Goal: Information Seeking & Learning: Learn about a topic

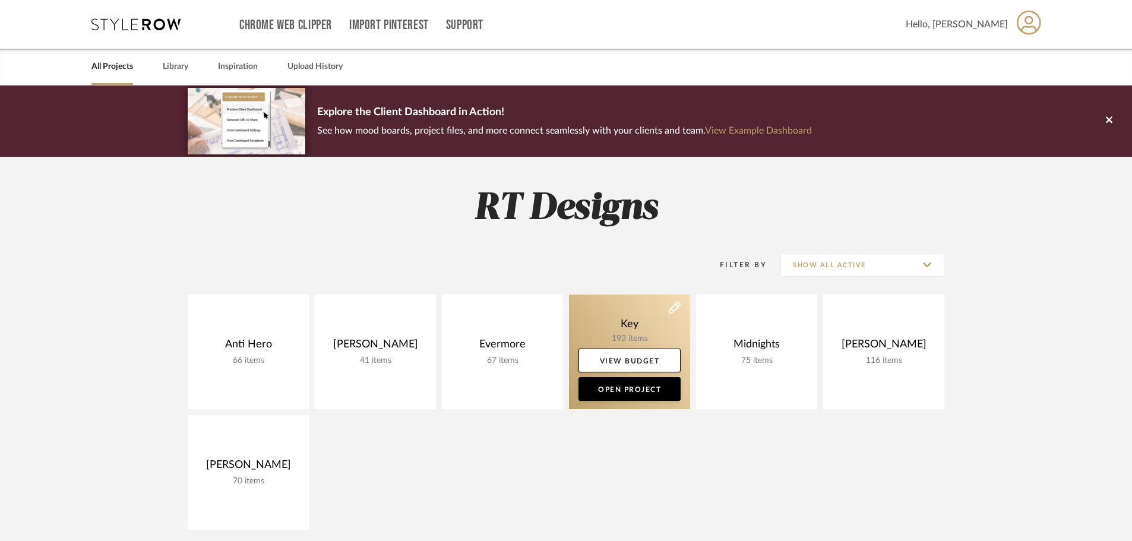
click at [646, 319] on link at bounding box center [629, 352] width 121 height 115
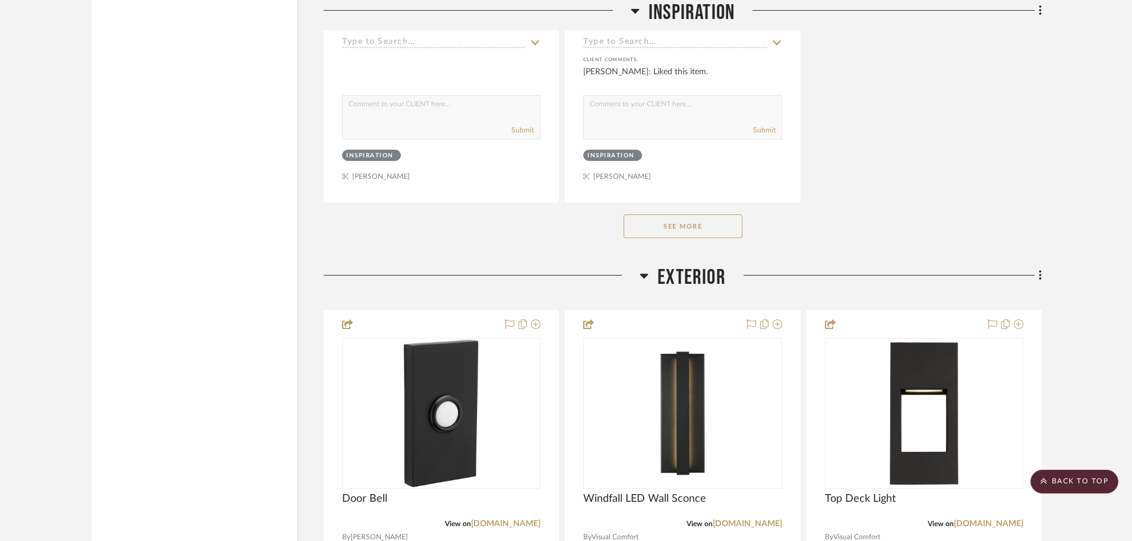
scroll to position [3446, 0]
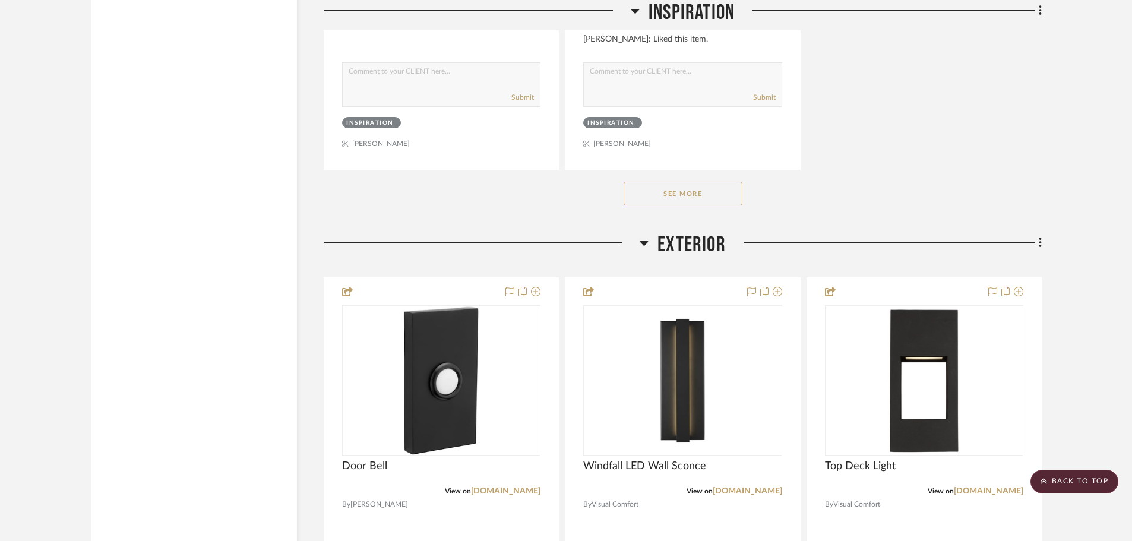
click at [700, 194] on button "See More" at bounding box center [683, 194] width 119 height 24
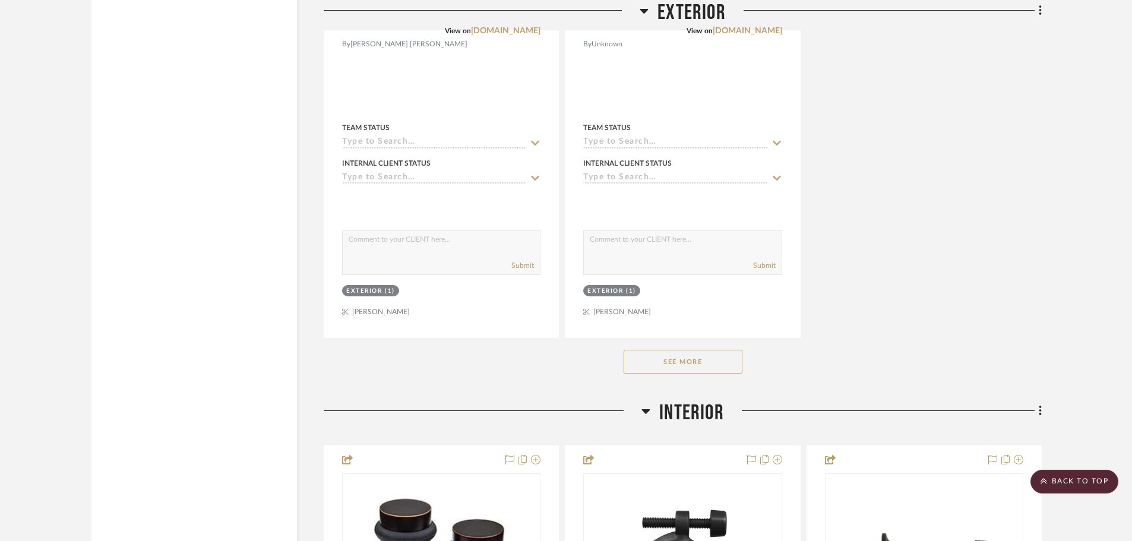
scroll to position [6060, 0]
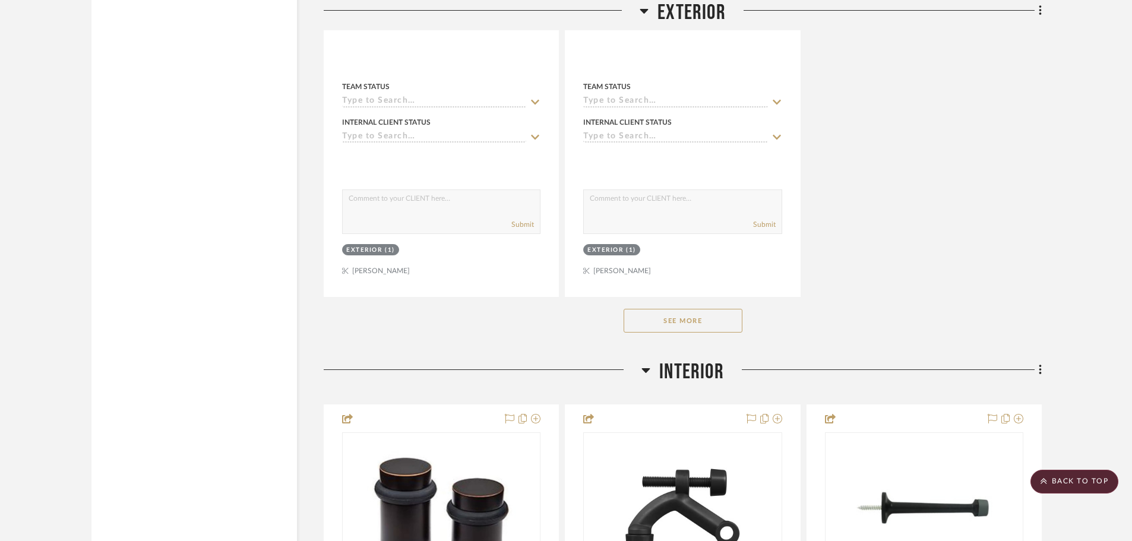
click at [697, 327] on button "See More" at bounding box center [683, 321] width 119 height 24
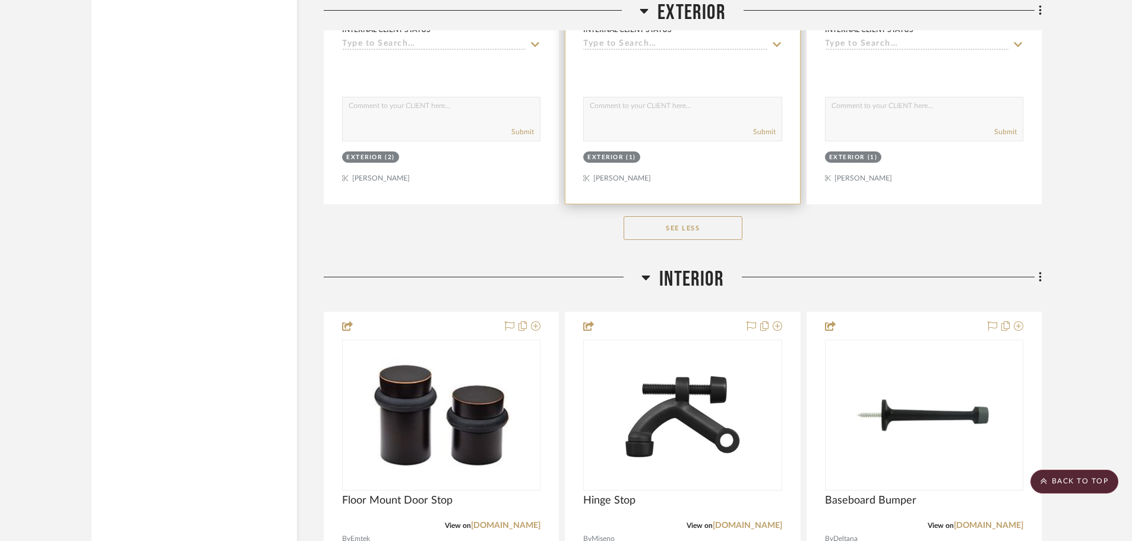
scroll to position [8911, 0]
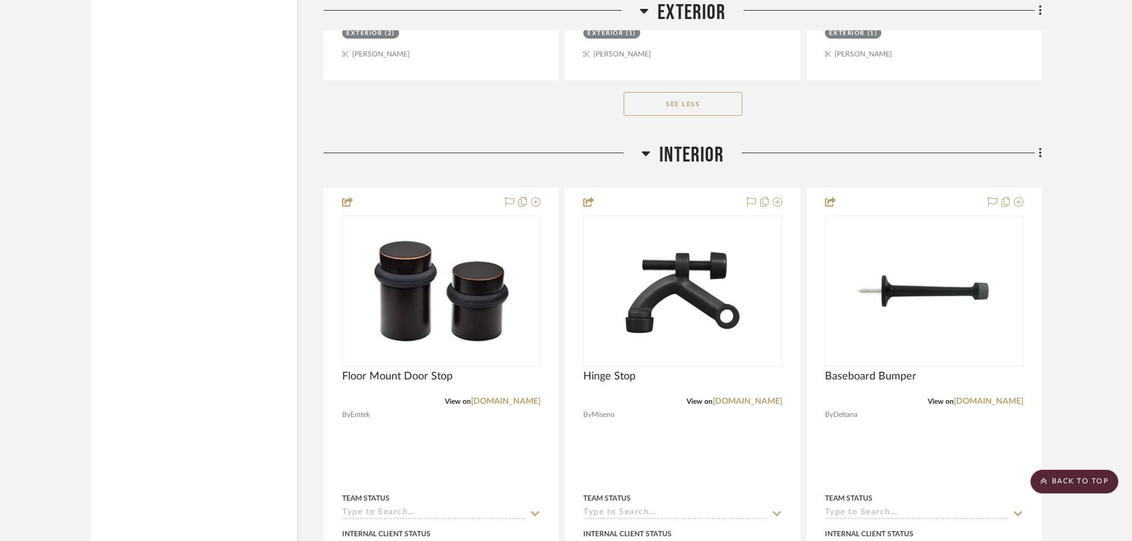
click at [696, 96] on button "See Less" at bounding box center [683, 104] width 119 height 24
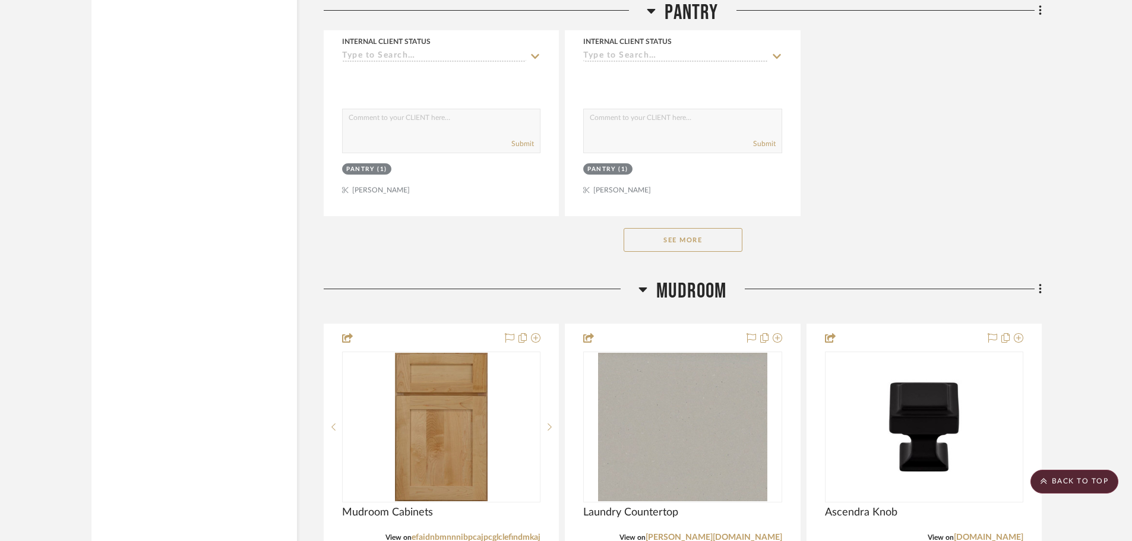
scroll to position [12357, 0]
click at [649, 241] on button "See More" at bounding box center [683, 240] width 119 height 24
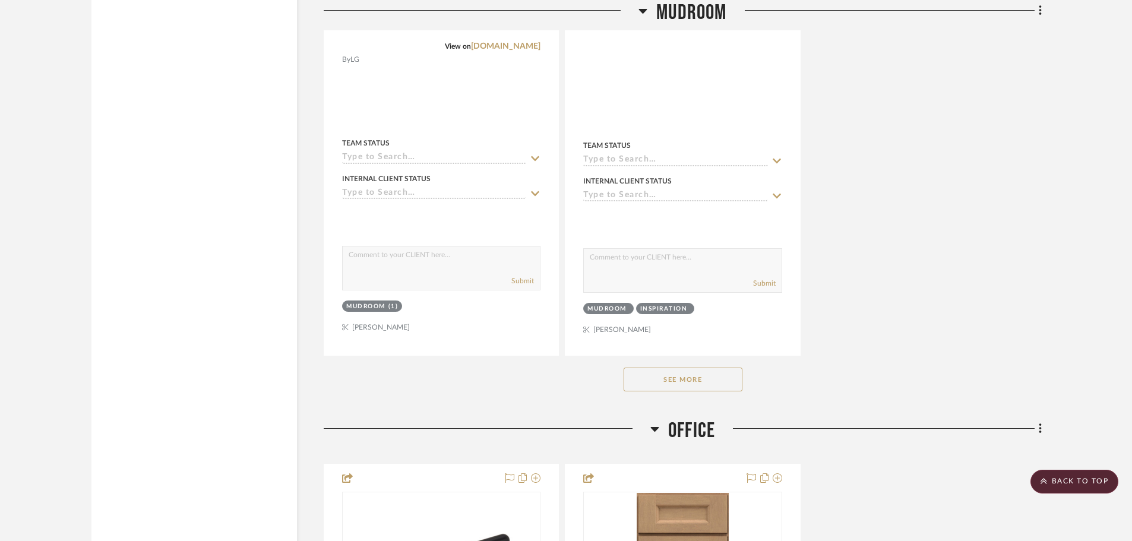
scroll to position [13961, 0]
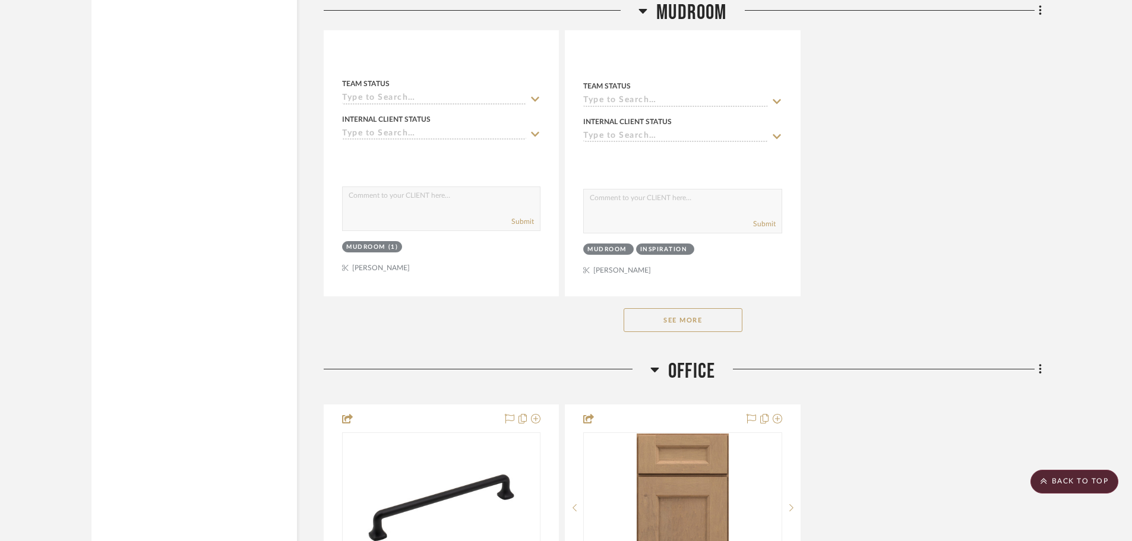
click at [672, 331] on button "See More" at bounding box center [683, 320] width 119 height 24
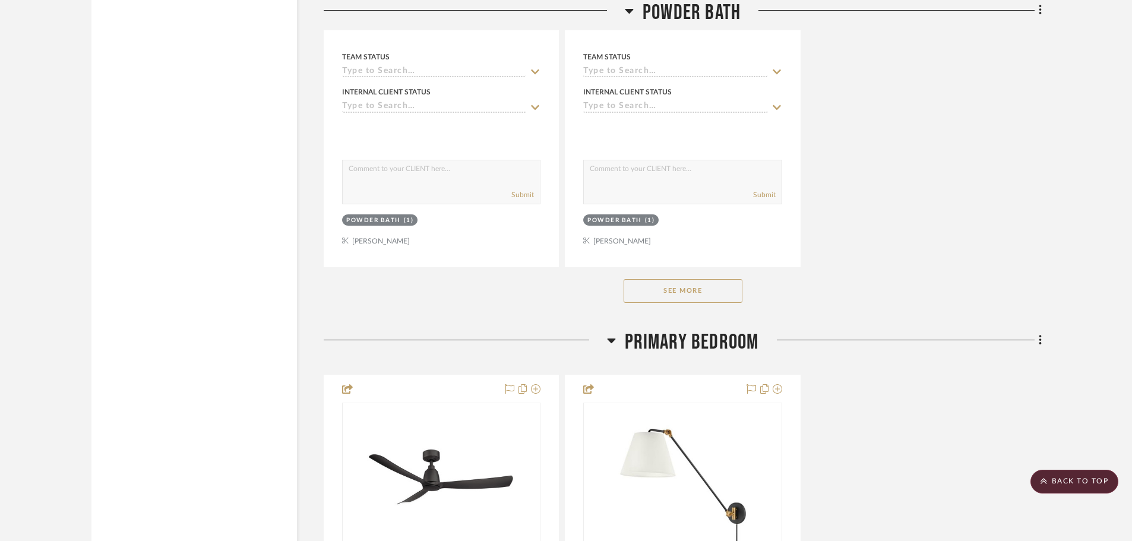
scroll to position [16278, 0]
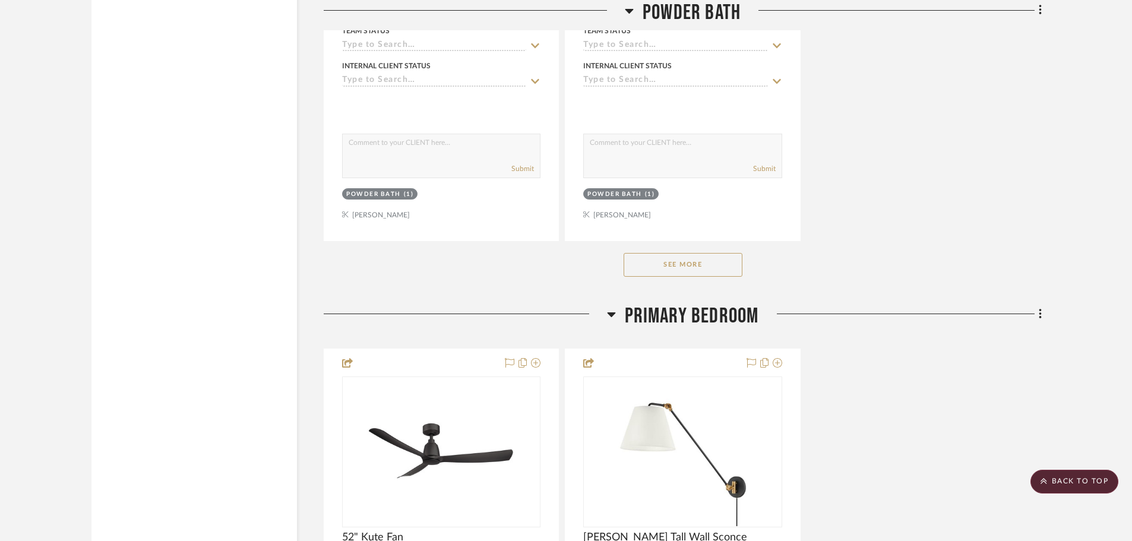
click at [678, 271] on button "See More" at bounding box center [683, 265] width 119 height 24
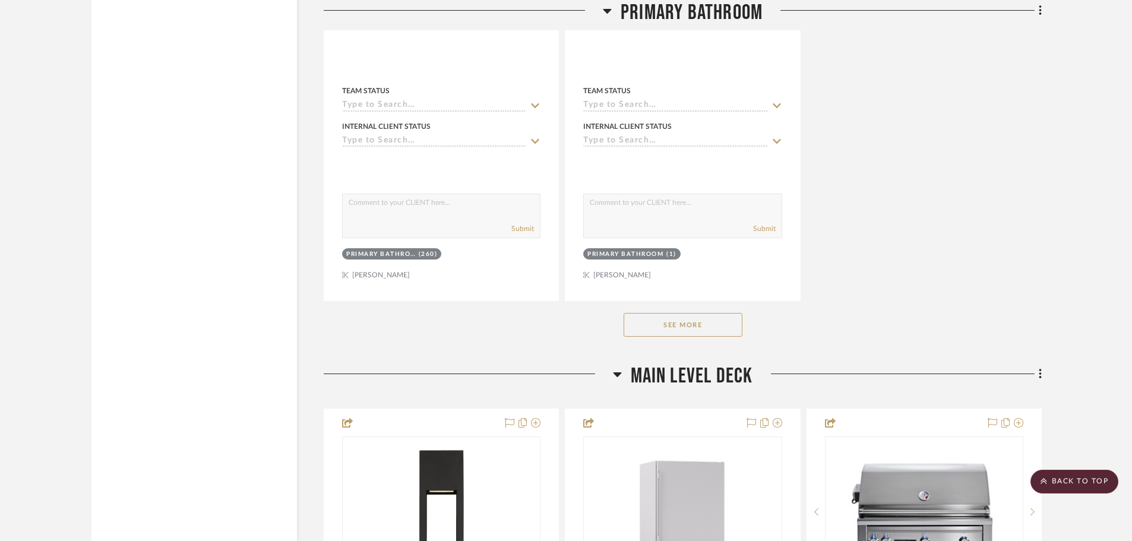
scroll to position [19070, 0]
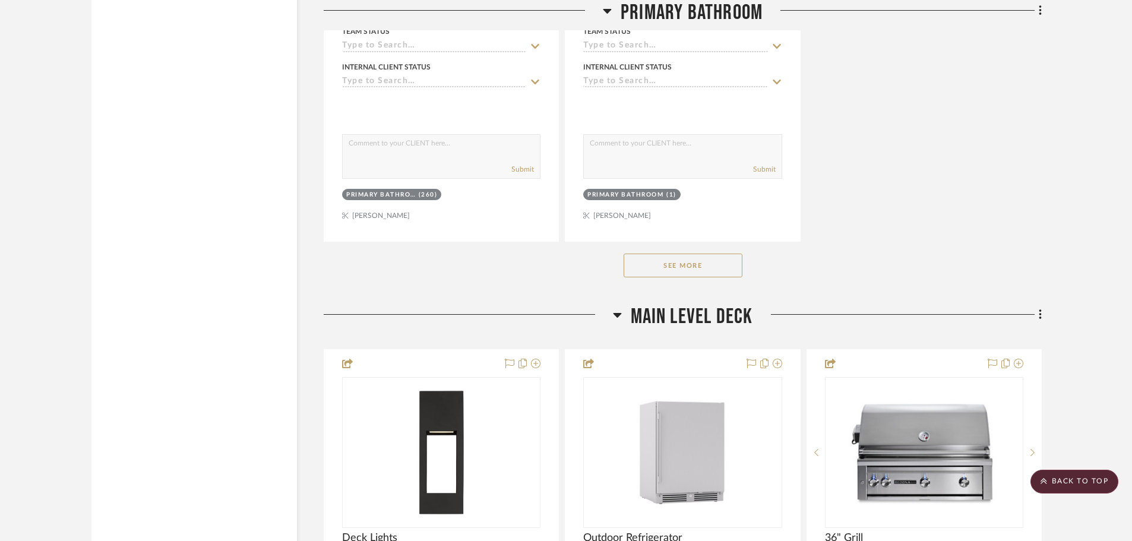
click at [673, 263] on button "See More" at bounding box center [683, 266] width 119 height 24
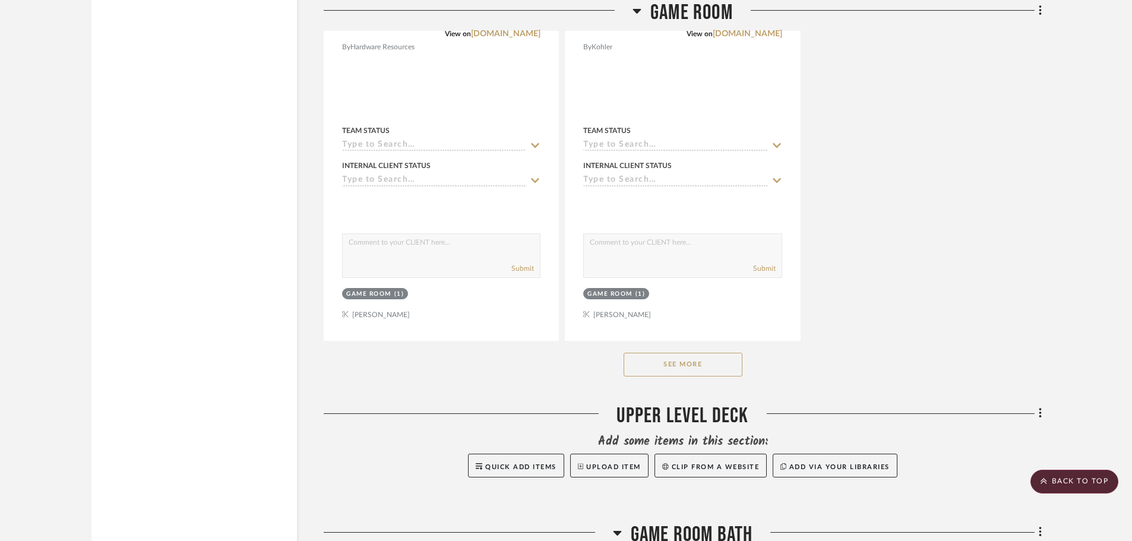
scroll to position [24951, 0]
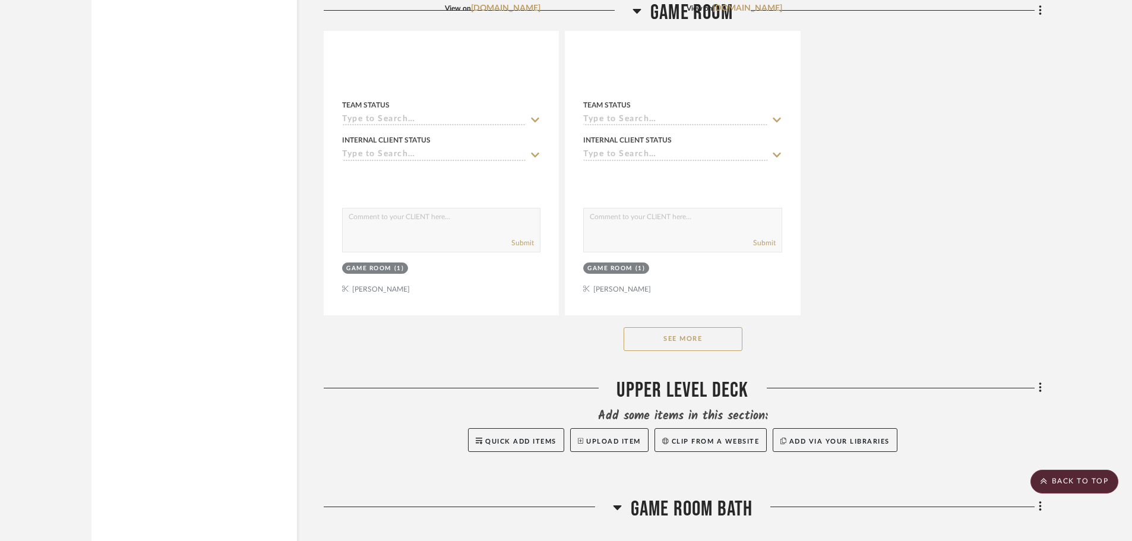
click at [690, 335] on button "See More" at bounding box center [683, 339] width 119 height 24
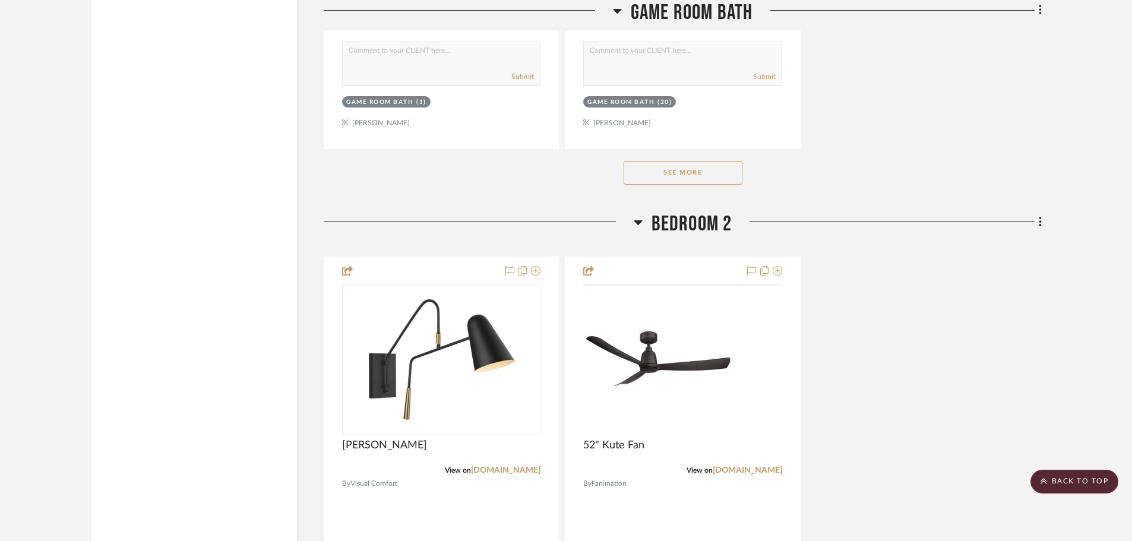
scroll to position [27446, 0]
click at [690, 178] on button "See More" at bounding box center [683, 172] width 119 height 24
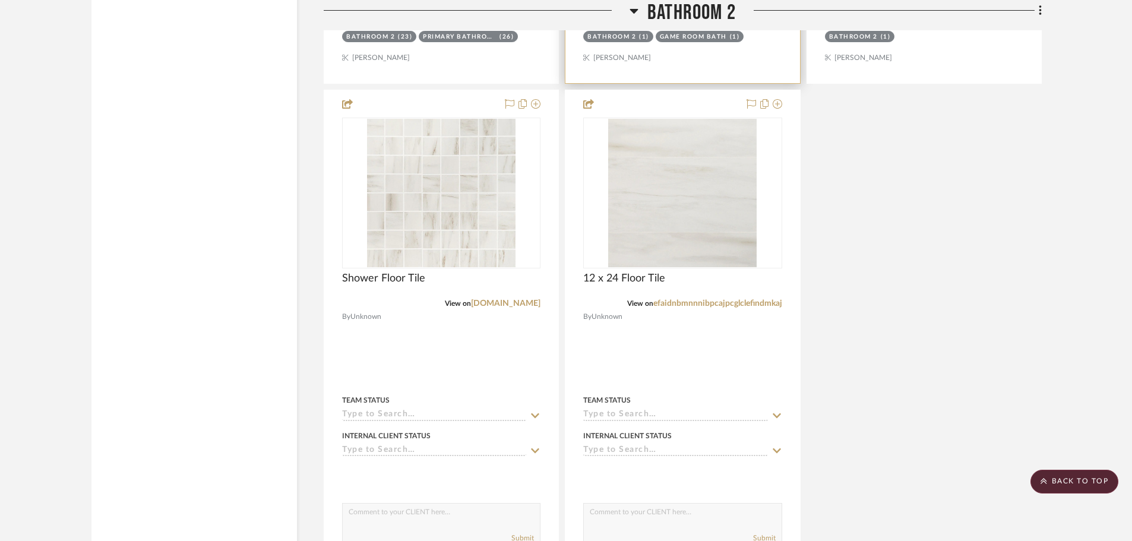
scroll to position [31070, 0]
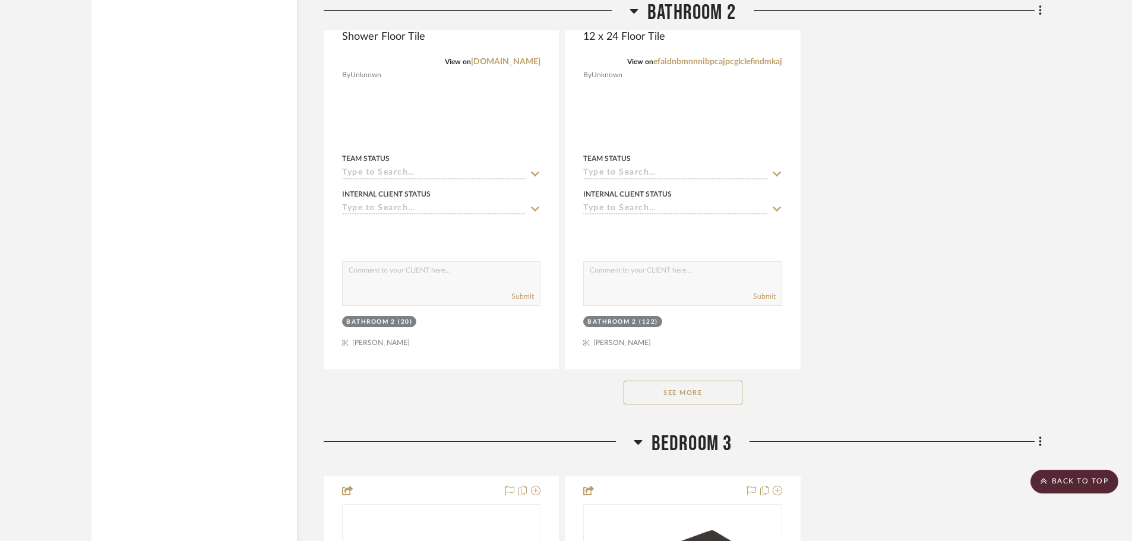
click at [703, 389] on button "See More" at bounding box center [683, 393] width 119 height 24
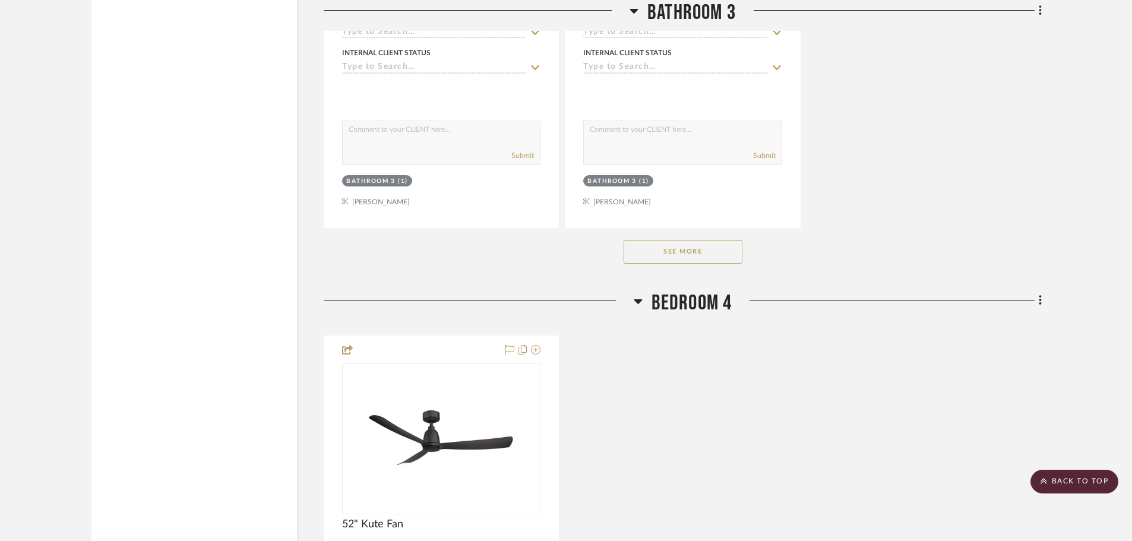
scroll to position [35585, 0]
click at [713, 252] on button "See More" at bounding box center [683, 250] width 119 height 24
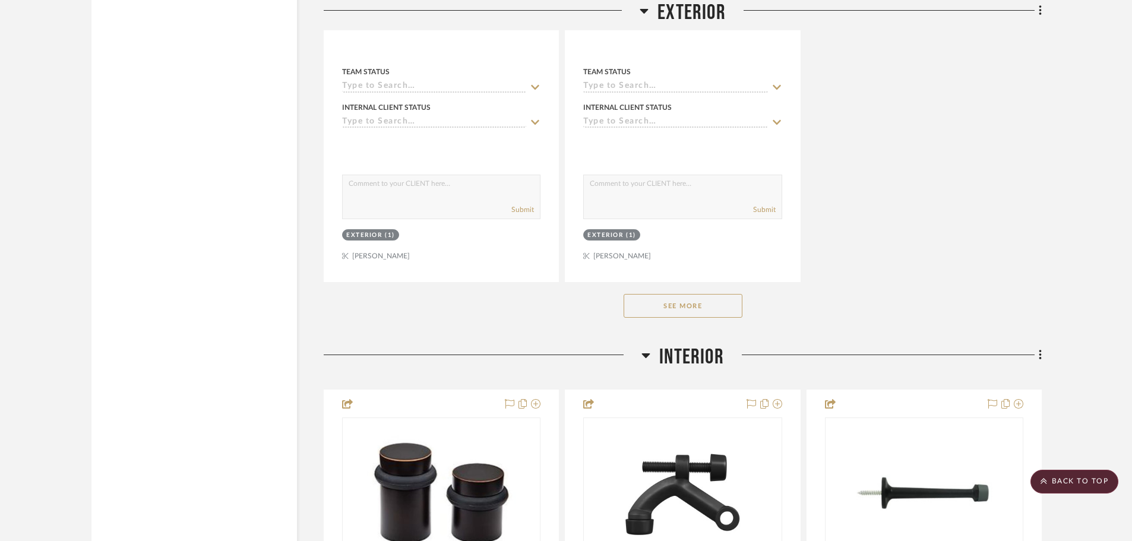
scroll to position [6119, 0]
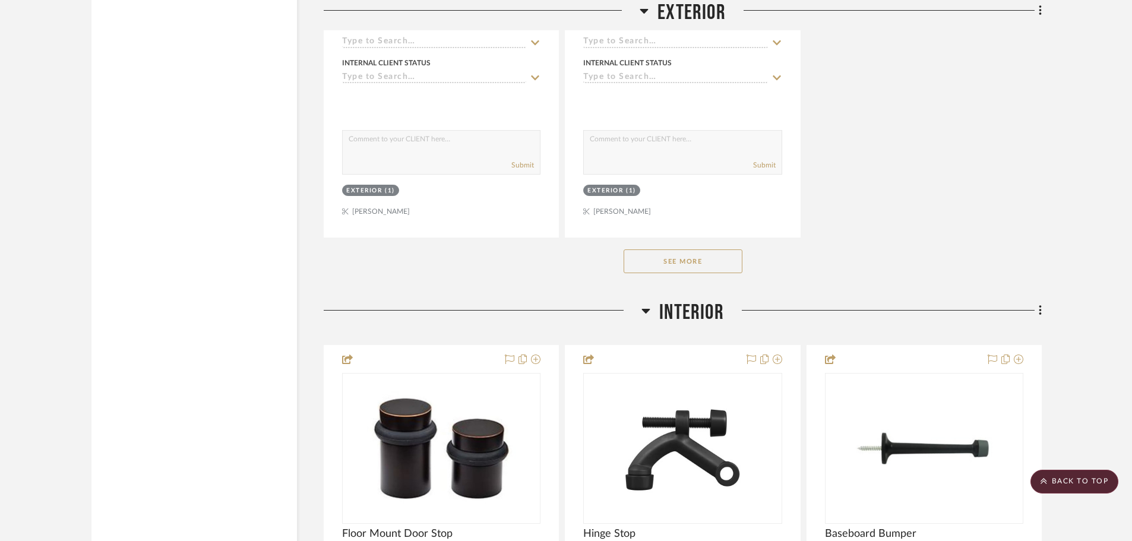
click at [714, 259] on button "See More" at bounding box center [683, 262] width 119 height 24
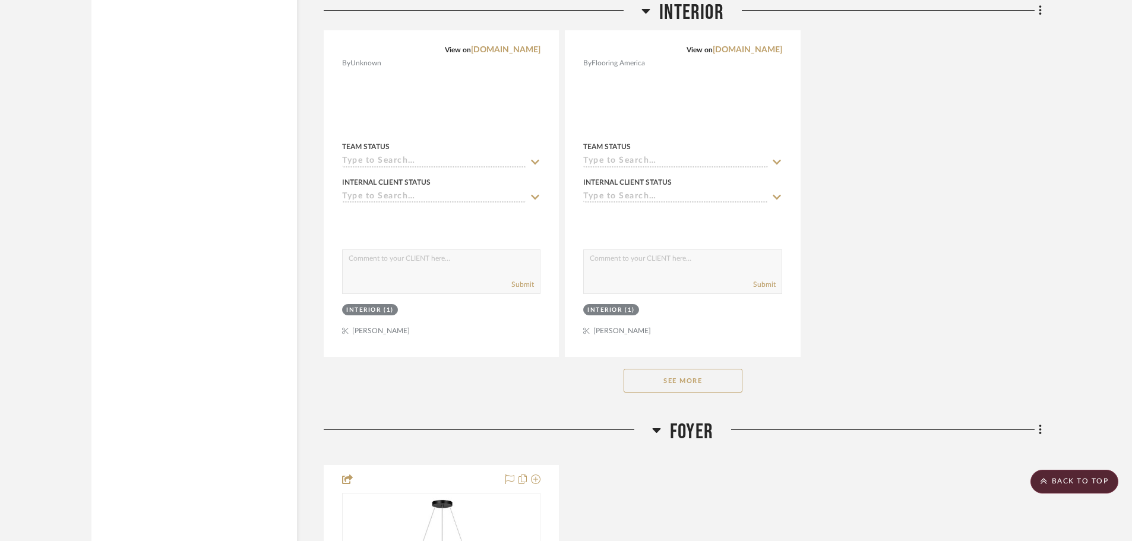
scroll to position [10396, 0]
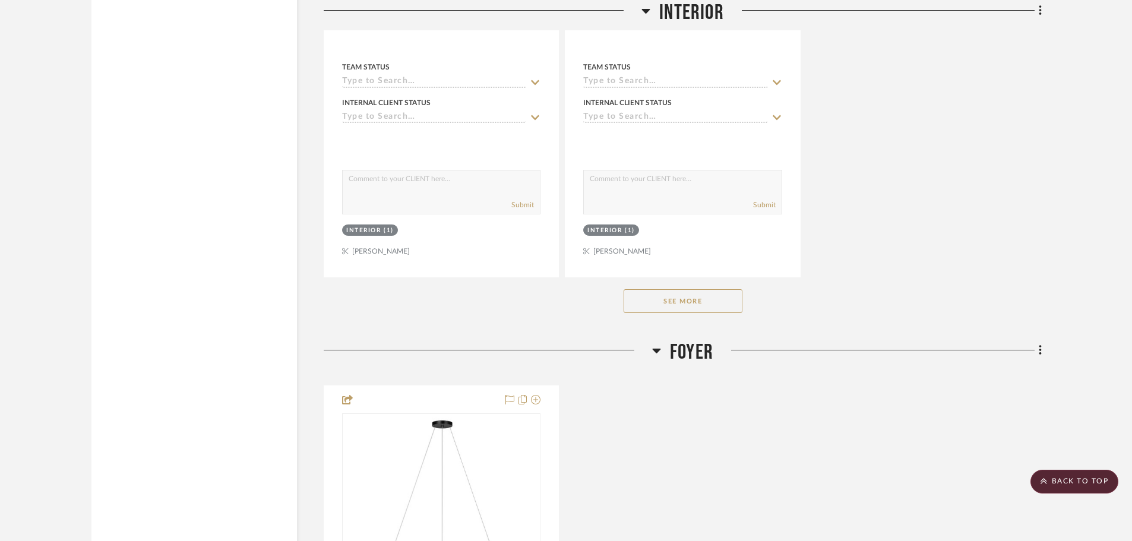
click at [718, 303] on button "See More" at bounding box center [683, 301] width 119 height 24
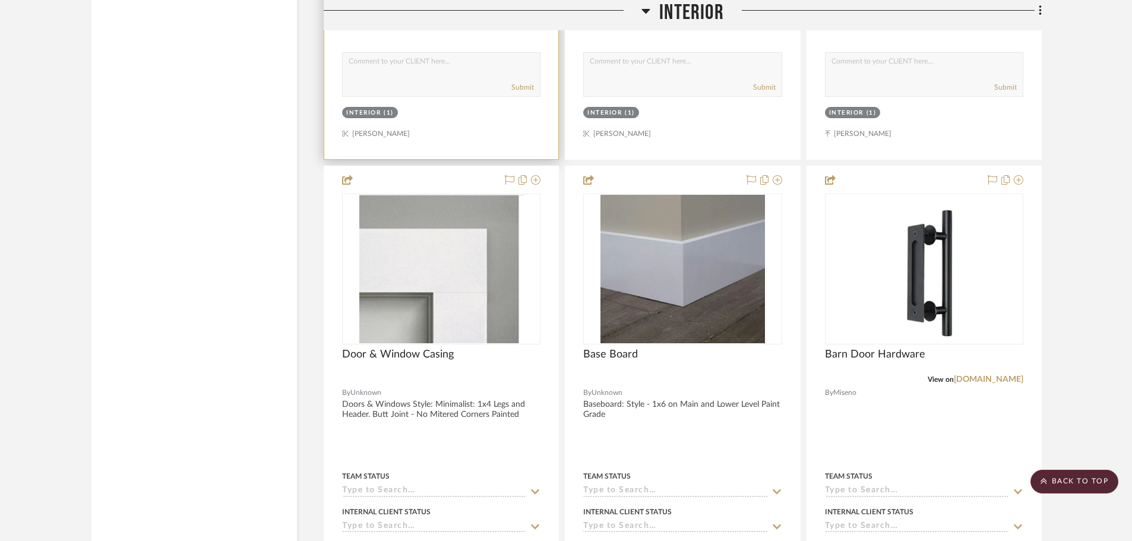
scroll to position [10515, 0]
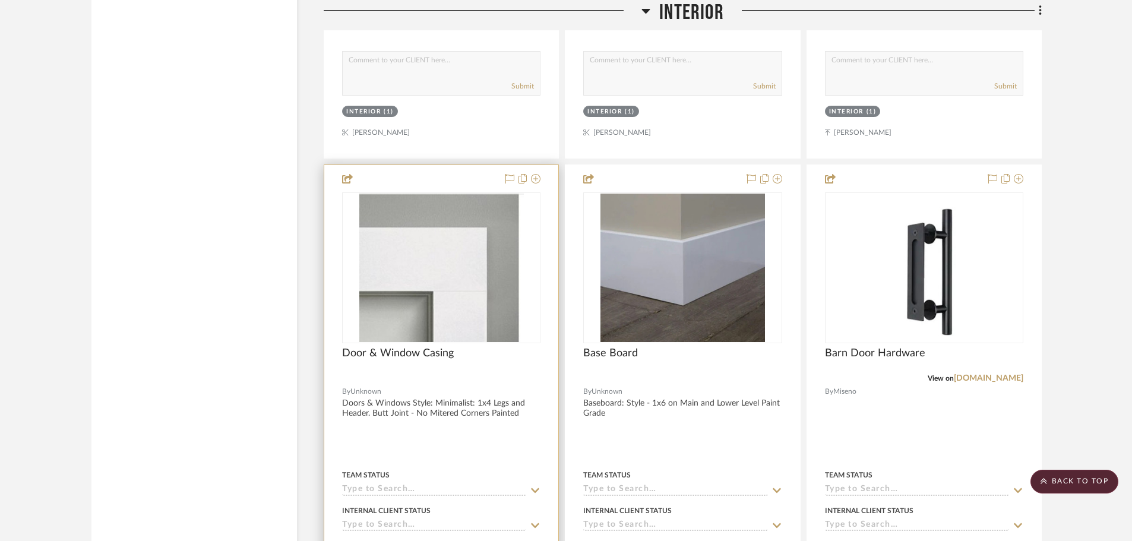
click at [462, 411] on div at bounding box center [441, 425] width 234 height 520
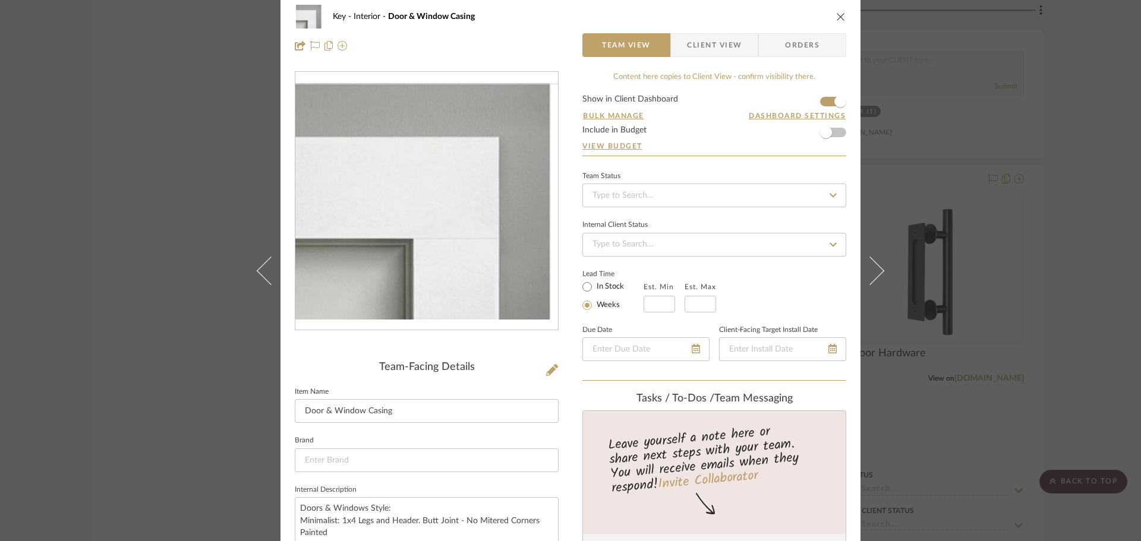
scroll to position [0, 0]
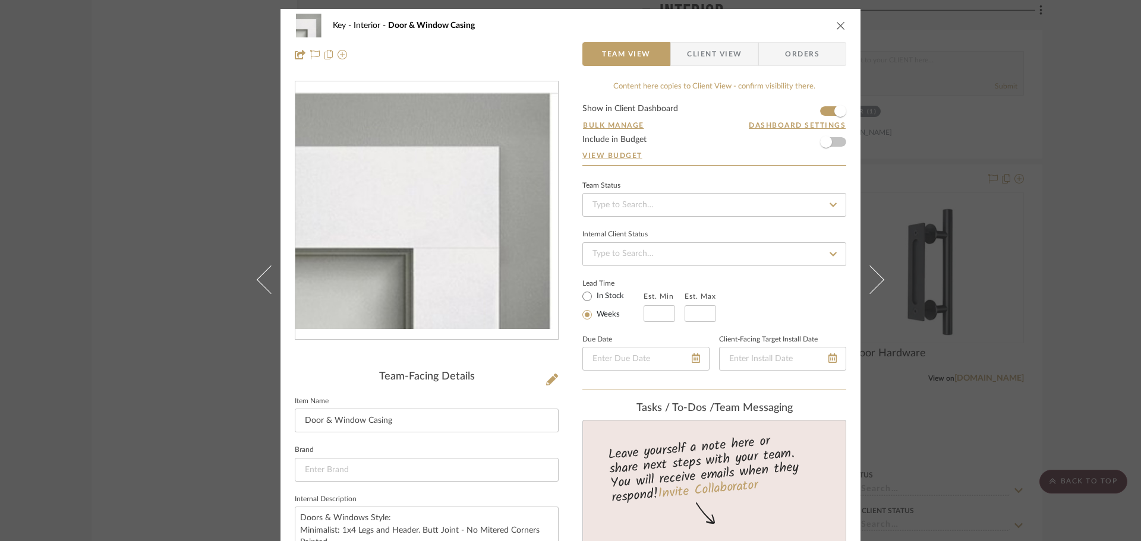
click at [519, 273] on img "0" at bounding box center [426, 211] width 263 height 237
drag, startPoint x: 555, startPoint y: 269, endPoint x: 482, endPoint y: 241, distance: 78.4
click at [482, 241] on img "0" at bounding box center [426, 211] width 263 height 237
click at [839, 18] on div "Key Interior Door & Window Casing" at bounding box center [570, 26] width 551 height 24
click at [841, 26] on icon "close" at bounding box center [841, 26] width 10 height 10
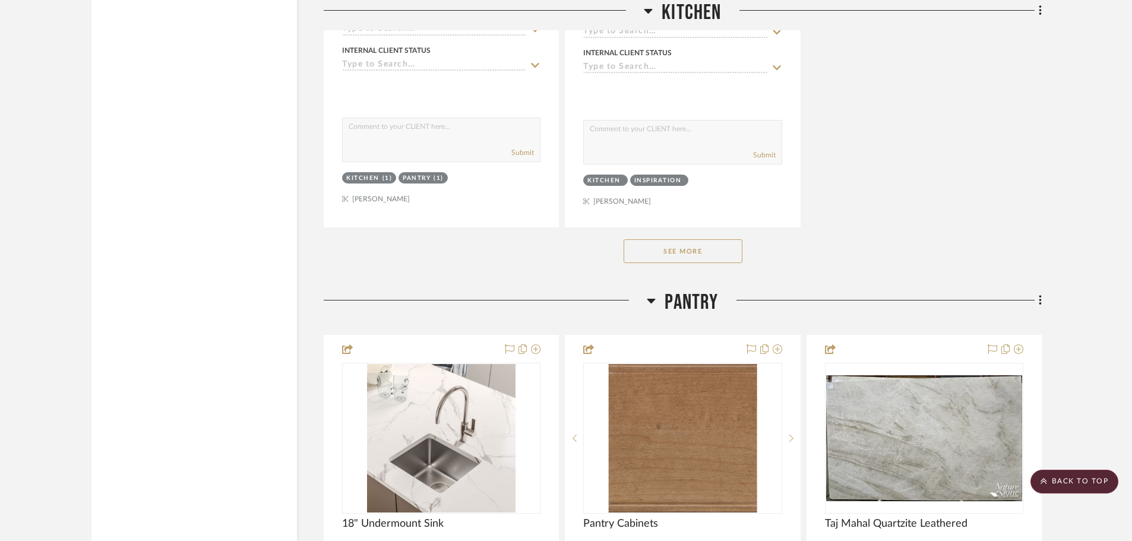
scroll to position [14317, 0]
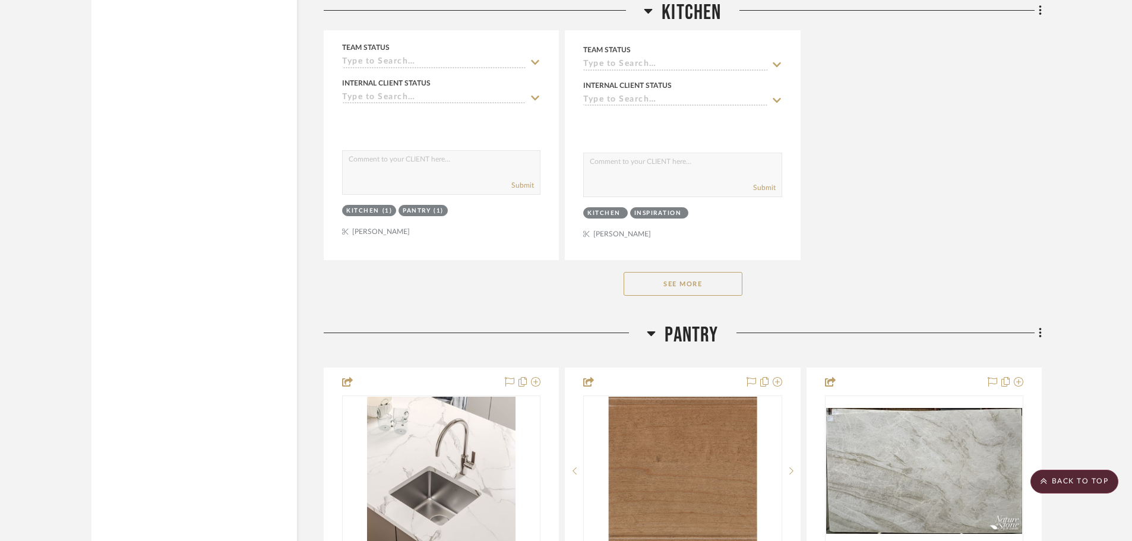
click at [702, 289] on button "See More" at bounding box center [683, 284] width 119 height 24
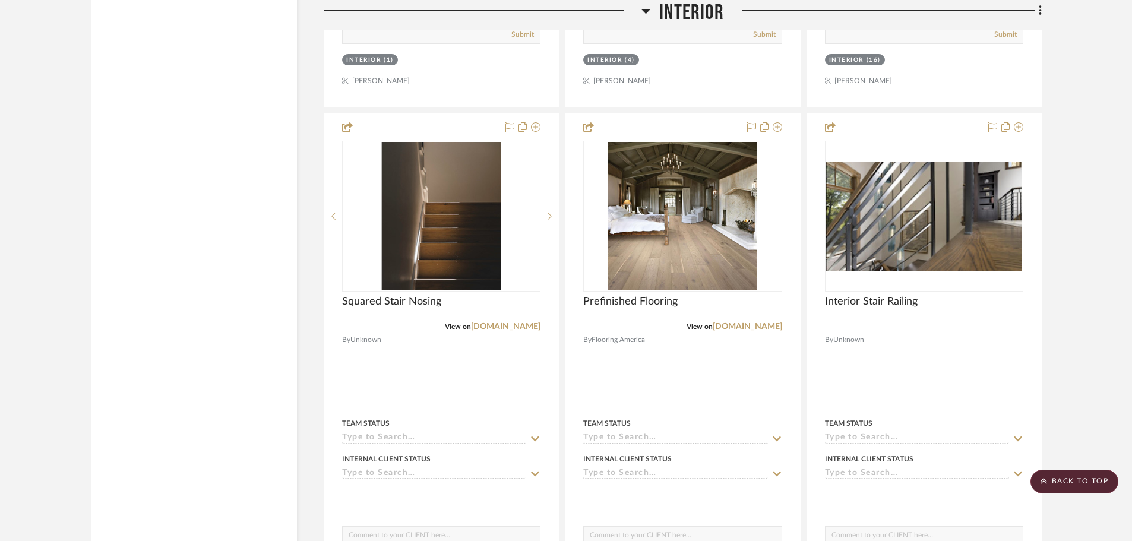
scroll to position [9921, 0]
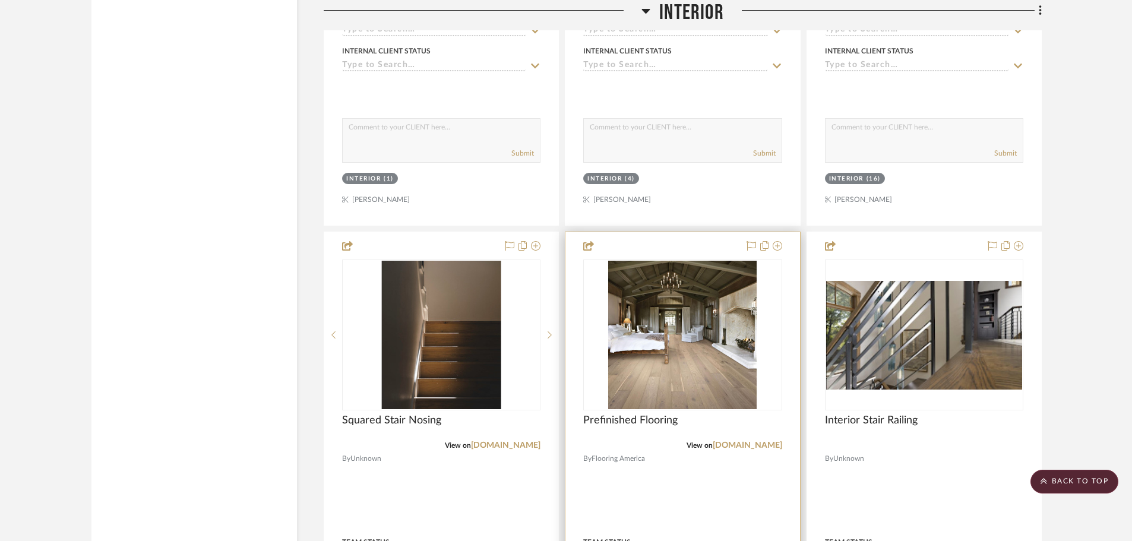
click at [668, 364] on img "0" at bounding box center [682, 335] width 149 height 149
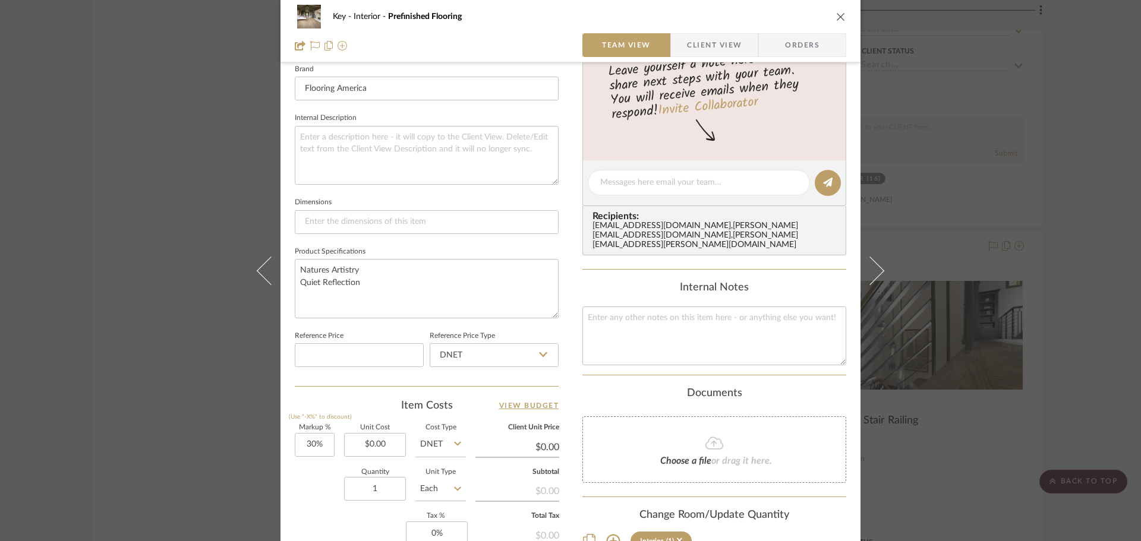
scroll to position [416, 0]
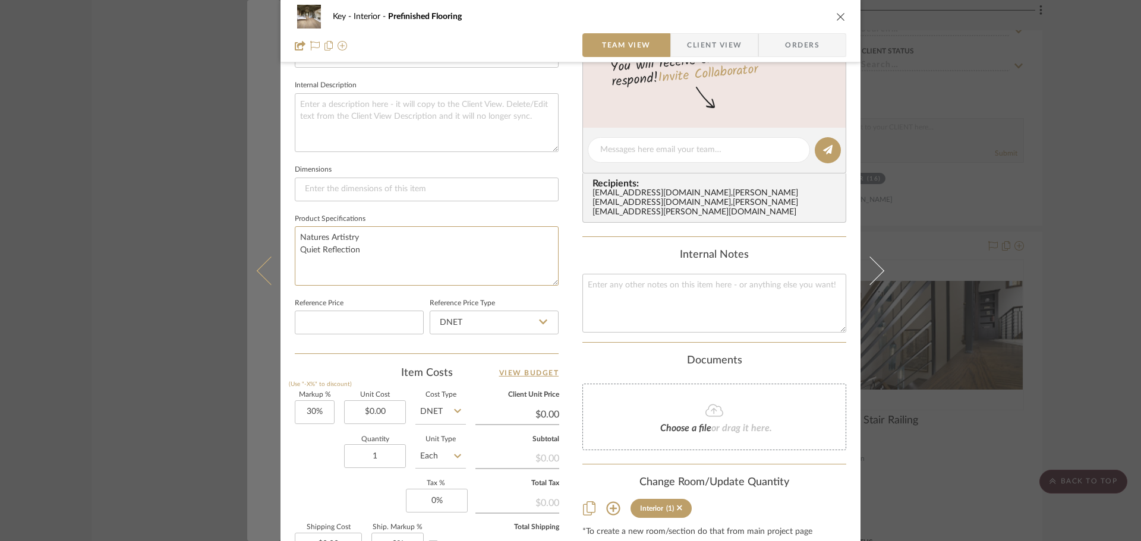
drag, startPoint x: 372, startPoint y: 245, endPoint x: 275, endPoint y: 232, distance: 98.3
click at [280, 233] on div "Key Interior Prefinished Flooring Team View Client View Orders Team-Facing Deta…" at bounding box center [570, 141] width 580 height 1097
